Goal: Obtain resource: Download file/media

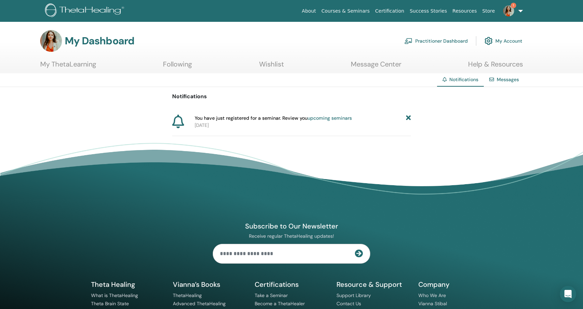
click at [325, 118] on link "upcoming seminars" at bounding box center [330, 118] width 44 height 6
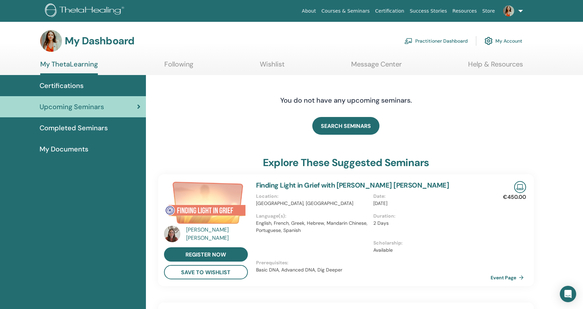
scroll to position [2, 0]
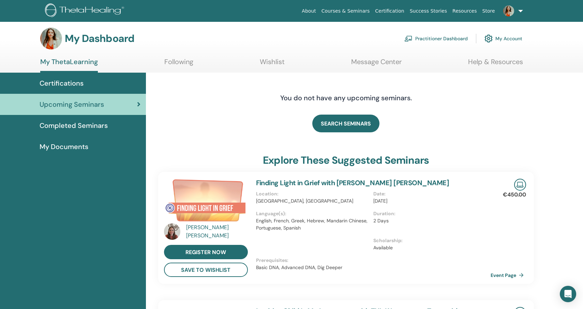
click at [95, 124] on span "Completed Seminars" at bounding box center [74, 125] width 68 height 10
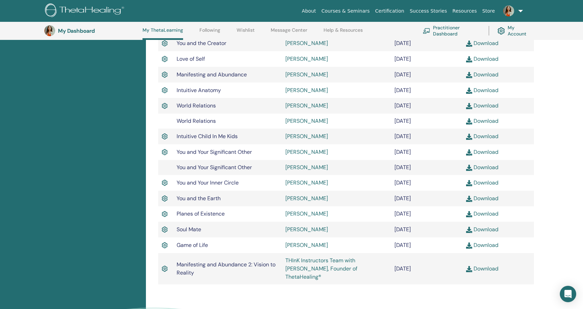
scroll to position [257, 0]
click at [484, 272] on link "Download" at bounding box center [482, 268] width 32 height 7
